Goal: Task Accomplishment & Management: Complete application form

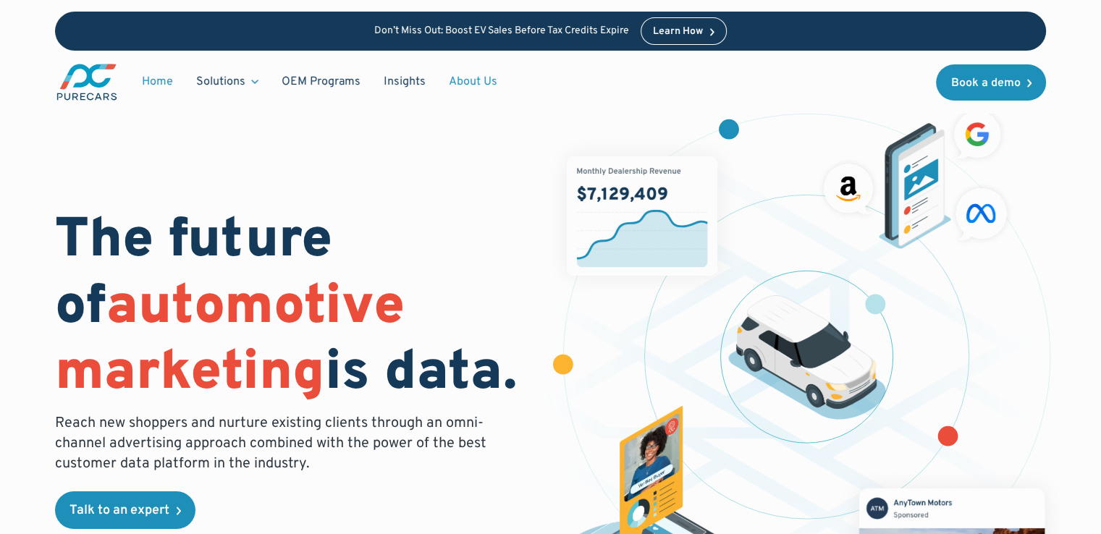
click at [476, 83] on link "About Us" at bounding box center [473, 82] width 72 height 28
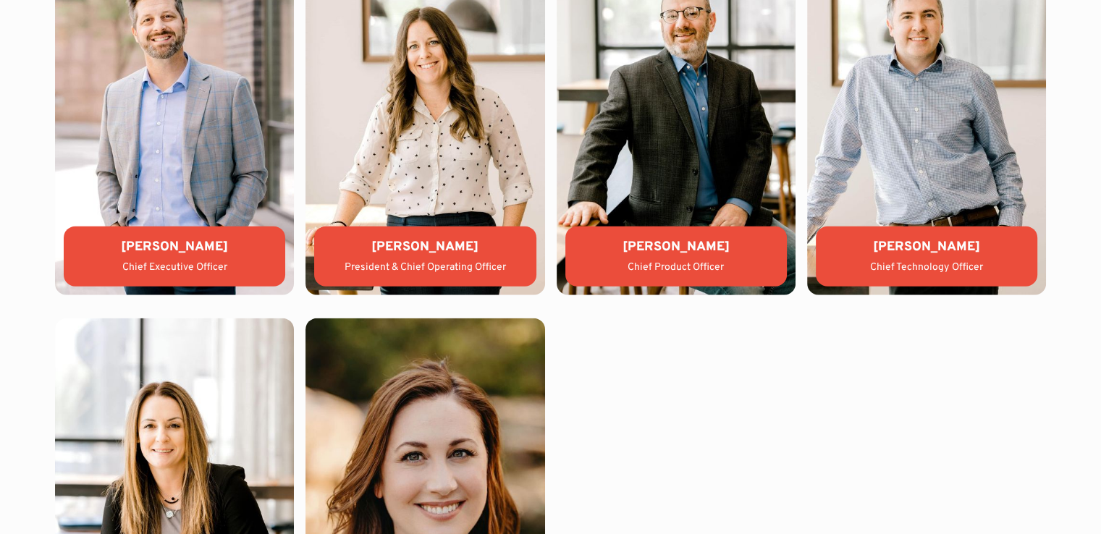
scroll to position [3176, 0]
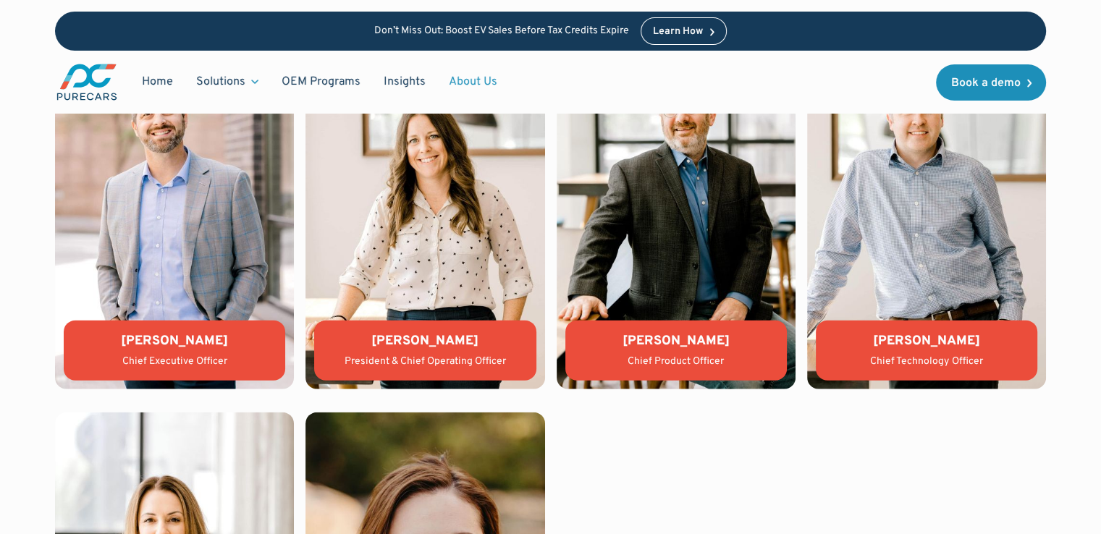
click at [431, 344] on div "Lauren Donalson" at bounding box center [425, 341] width 198 height 18
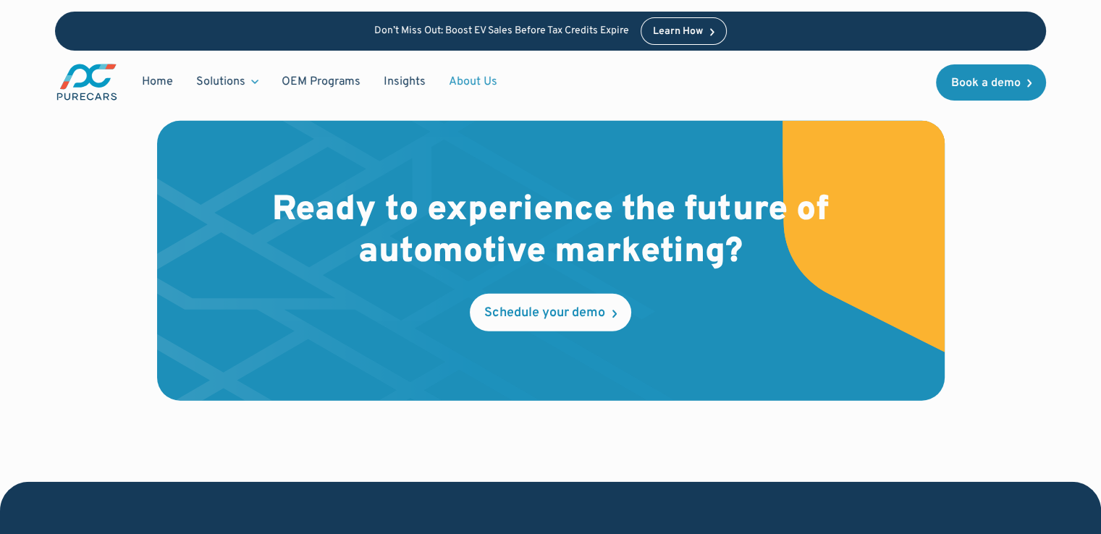
scroll to position [3902, 0]
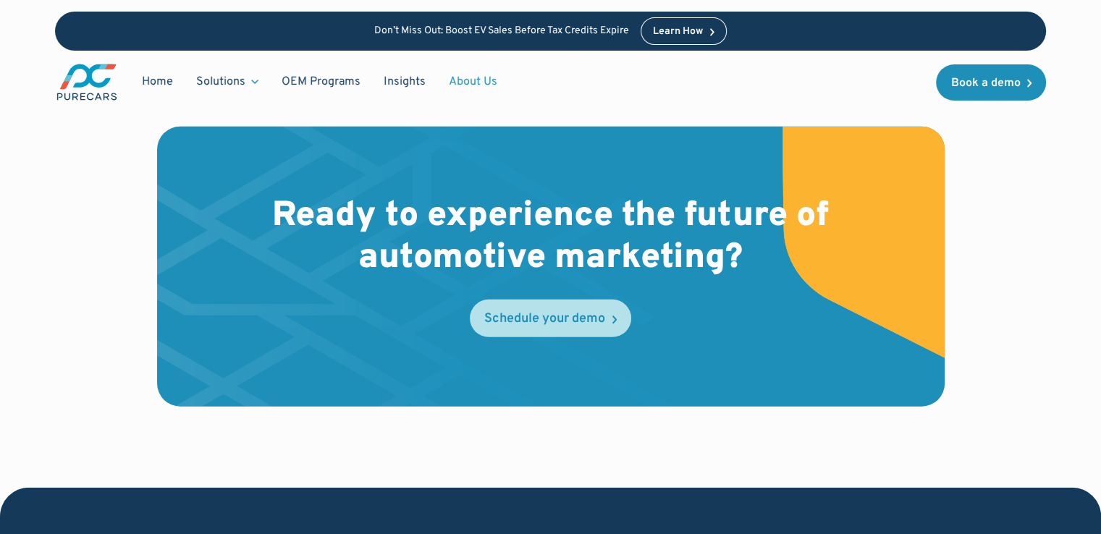
click at [541, 318] on div "Schedule your demo" at bounding box center [544, 319] width 121 height 13
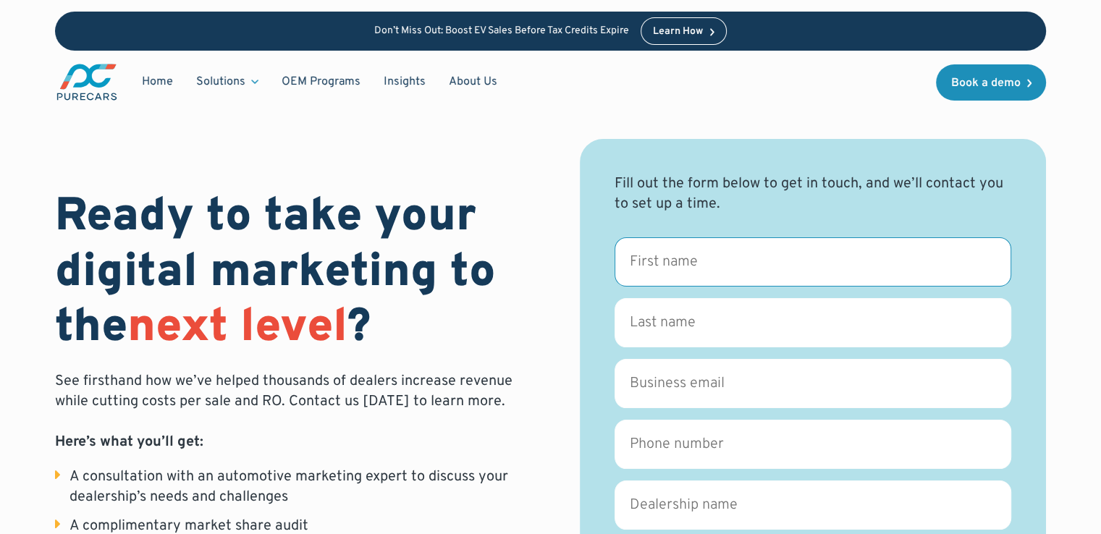
click at [675, 261] on input "First name *" at bounding box center [812, 261] width 397 height 49
type input "Chris"
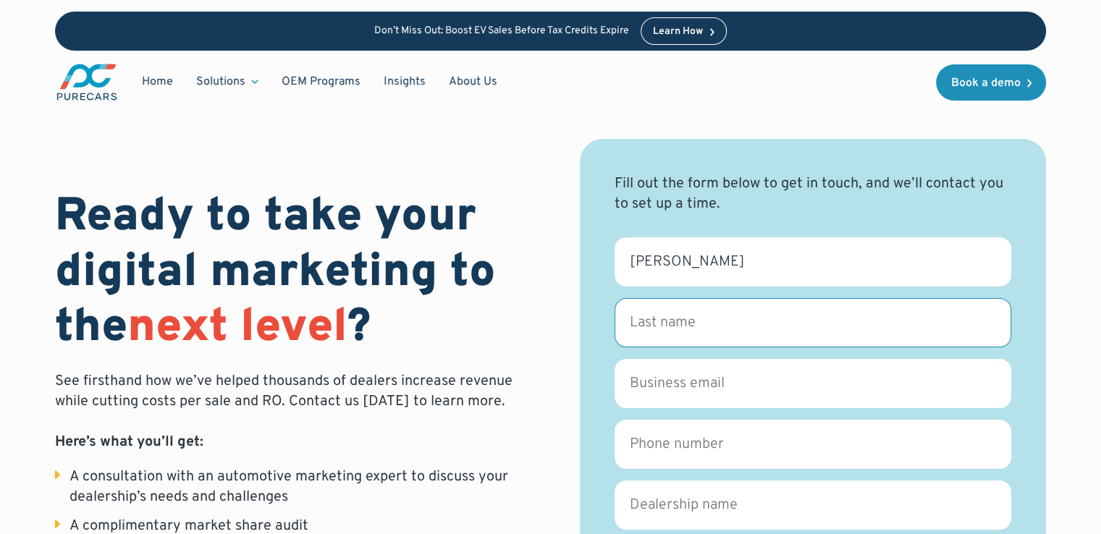
type input "Irwin"
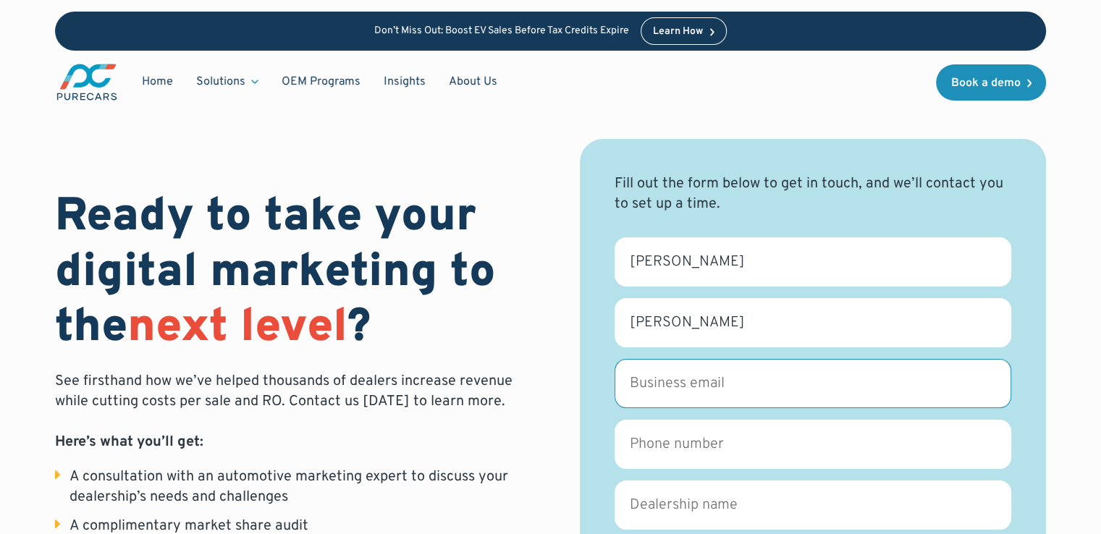
type input "chris.irwin@irwinzone.com"
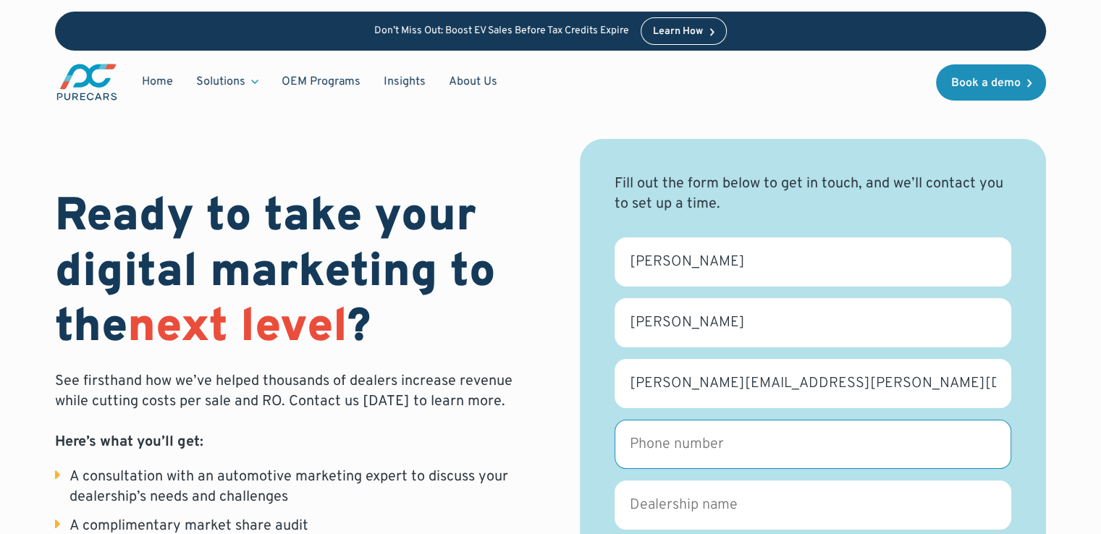
type input "6034557477"
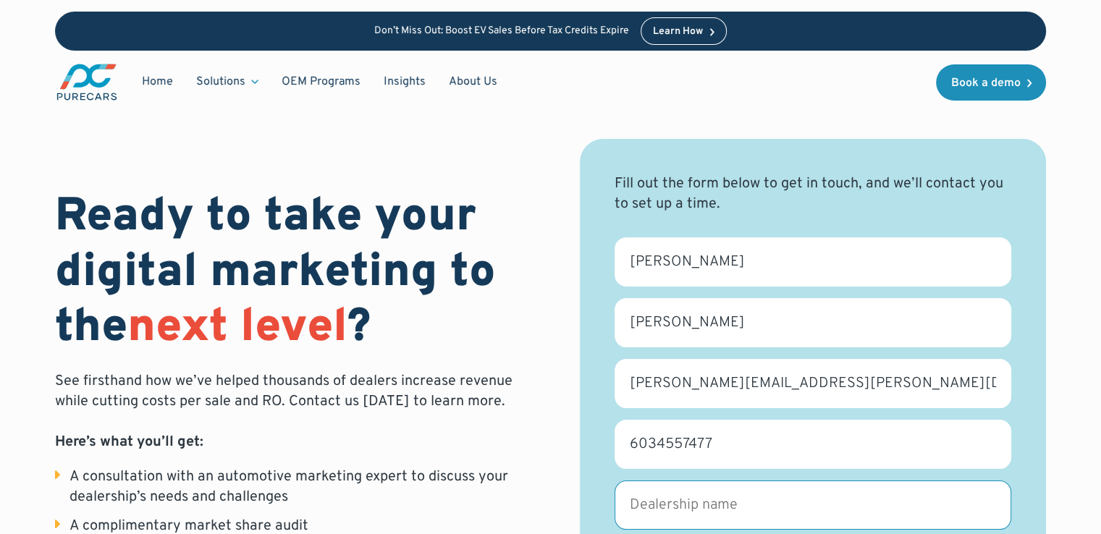
type input "Irwin Motors"
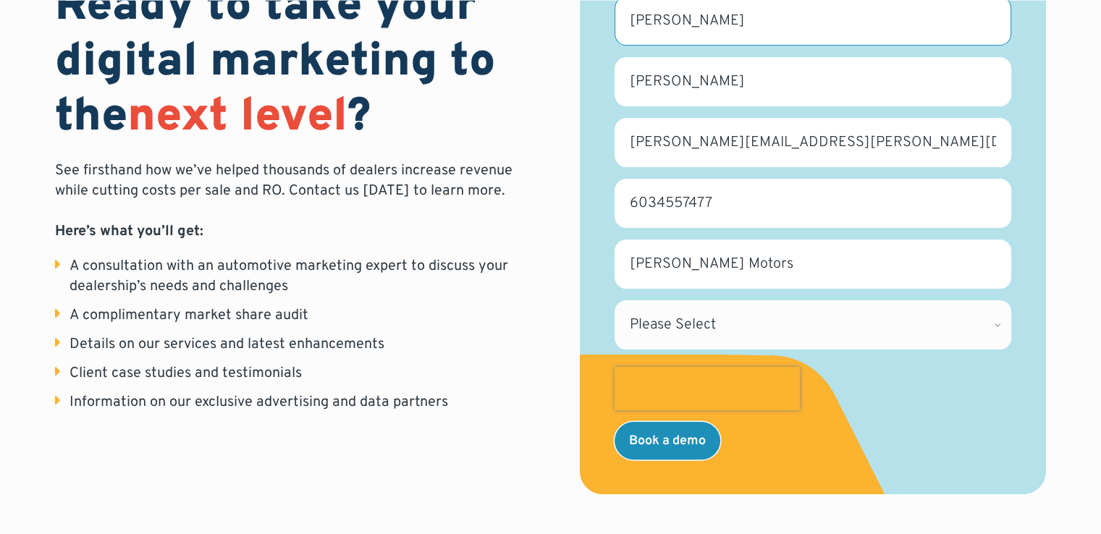
scroll to position [243, 0]
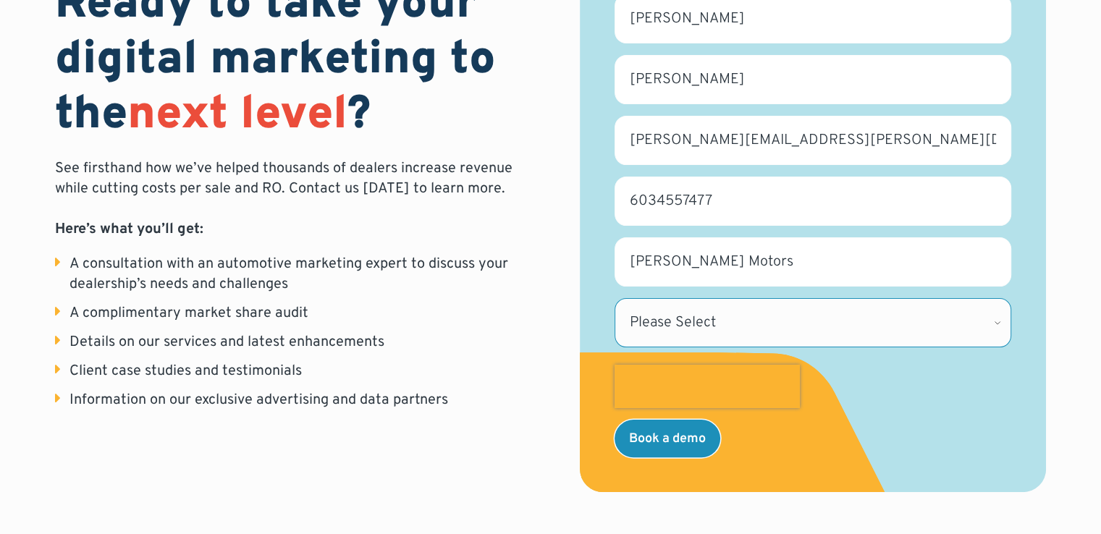
click at [933, 316] on select "Please Select Alabama Alaska Alberta Arizona Arkansas British Columbia Californ…" at bounding box center [812, 322] width 397 height 49
select select "NH"
click at [614, 298] on select "Please Select Alabama Alaska Alberta Arizona Arkansas British Columbia Californ…" at bounding box center [812, 322] width 397 height 49
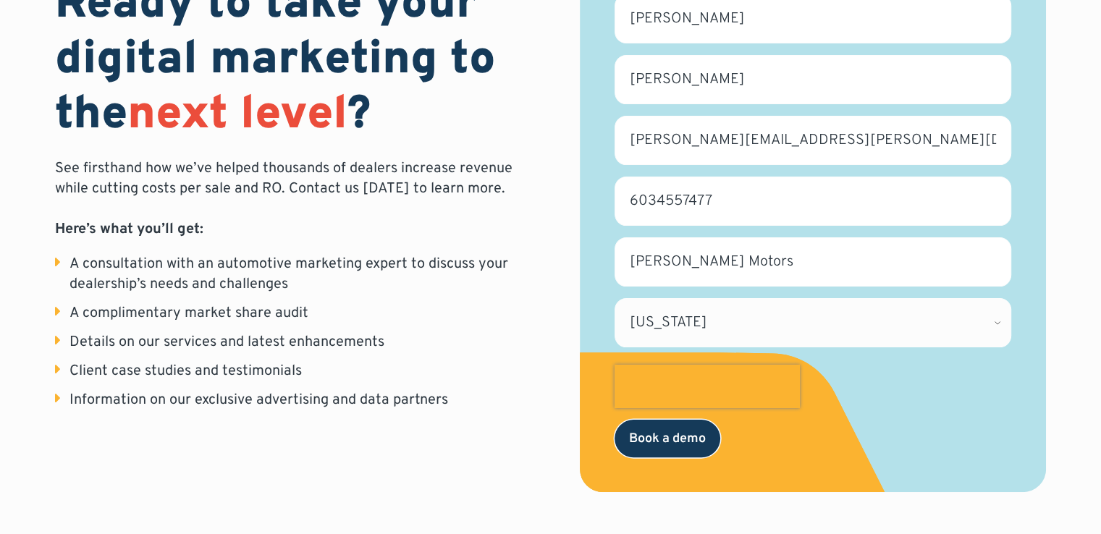
click at [676, 431] on input "Book a demo" at bounding box center [667, 439] width 106 height 38
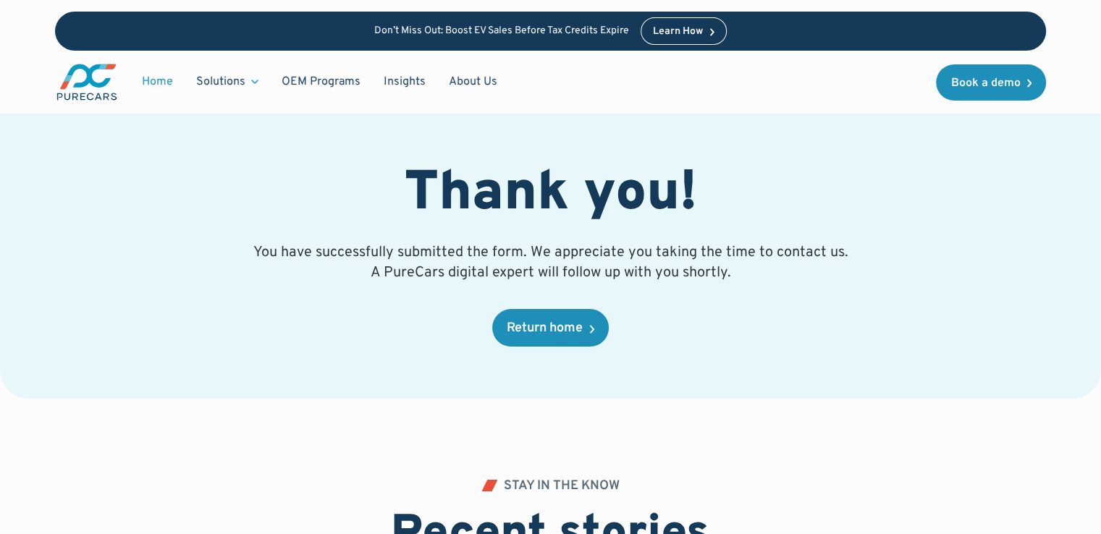
click at [155, 77] on link "Home" at bounding box center [157, 82] width 54 height 28
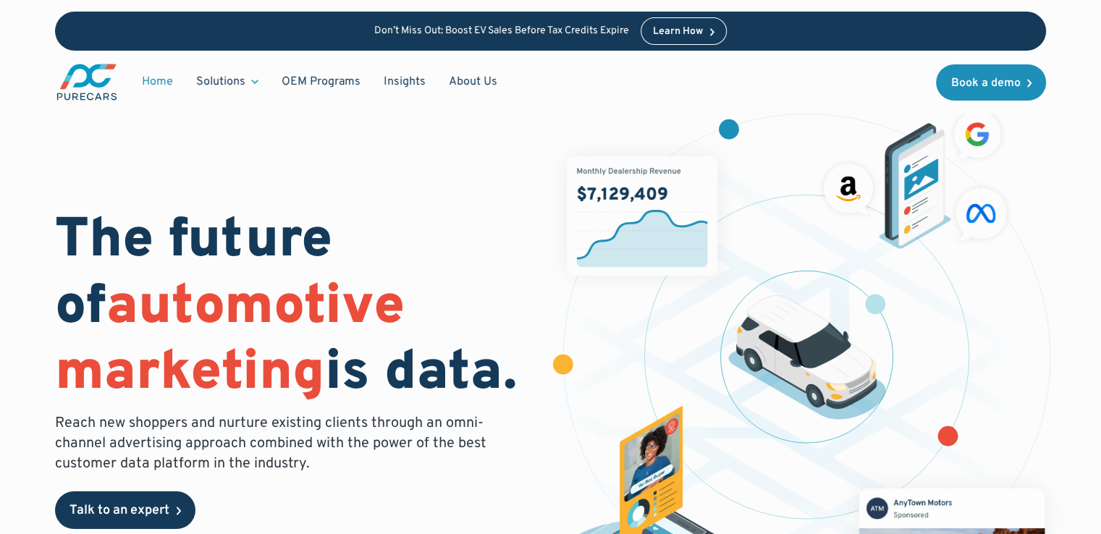
click at [148, 509] on div "Talk to an expert" at bounding box center [119, 510] width 100 height 13
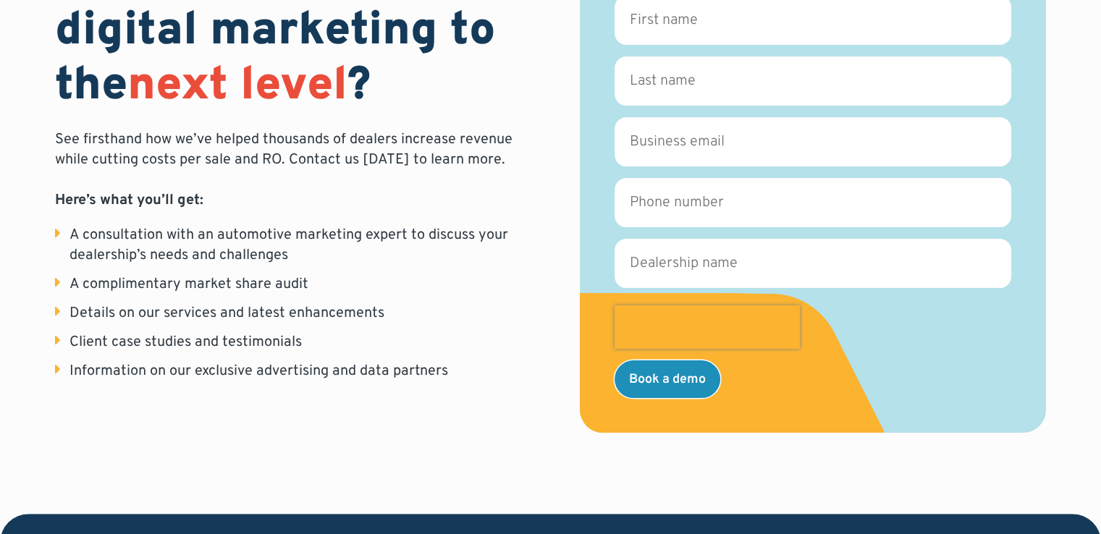
scroll to position [243, 0]
